Goal: Information Seeking & Learning: Learn about a topic

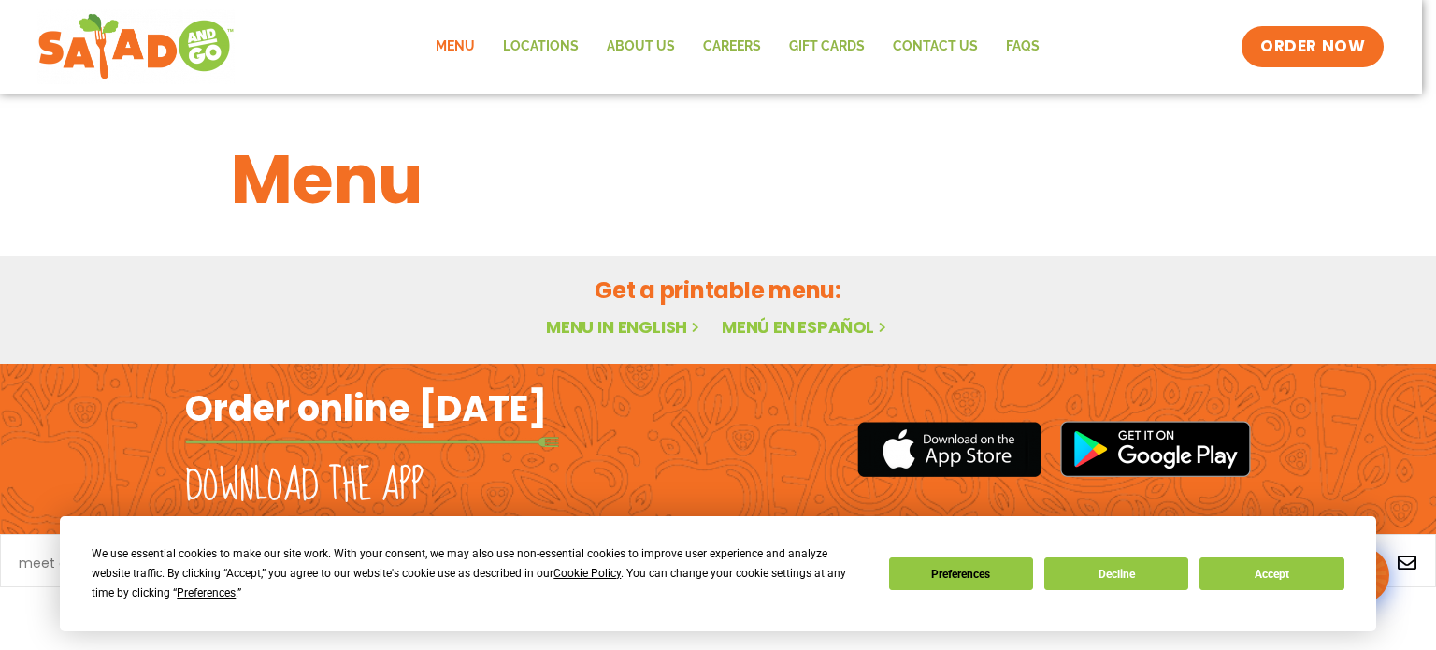
click at [1432, 366] on html "We use essential cookies to make our site work. With your consent, we may also …" at bounding box center [718, 325] width 1436 height 650
click at [1219, 579] on button "Accept" at bounding box center [1272, 573] width 144 height 33
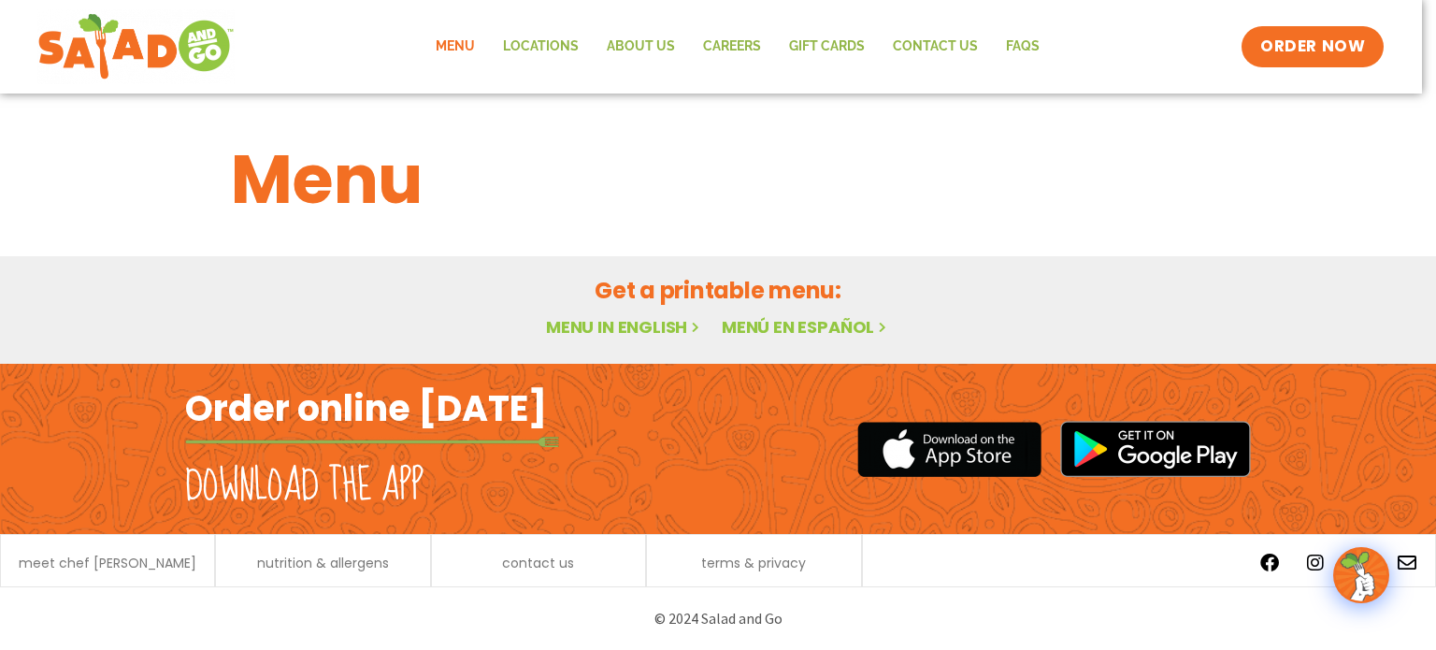
click at [634, 327] on link "Menu in English" at bounding box center [624, 326] width 157 height 23
click at [1027, 110] on div "Menu" at bounding box center [718, 166] width 1436 height 144
click at [1280, 50] on span "ORDER NOW" at bounding box center [1313, 47] width 116 height 24
